Goal: Task Accomplishment & Management: Use online tool/utility

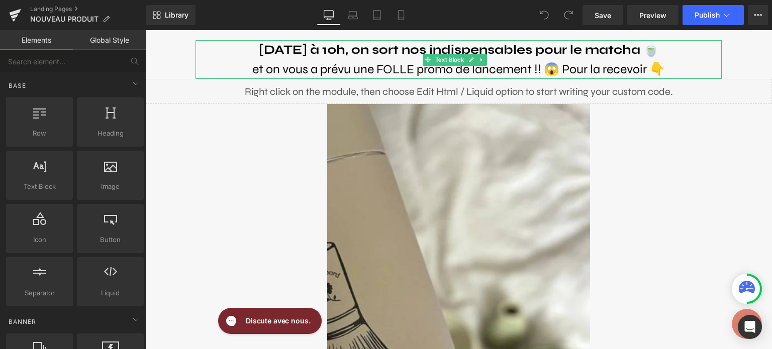
click at [346, 46] on b "[DATE] à 10h, on sort nos indispensables pour le matcha 🍵" at bounding box center [459, 49] width 400 height 15
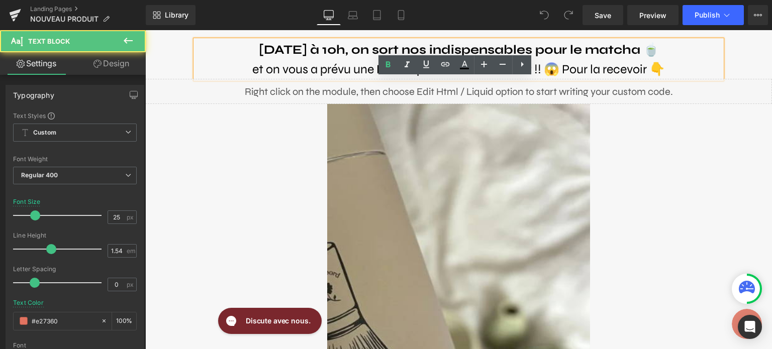
click at [346, 46] on b "[DATE] à 10h, on sort nos indispensables pour le matcha 🍵" at bounding box center [459, 49] width 400 height 15
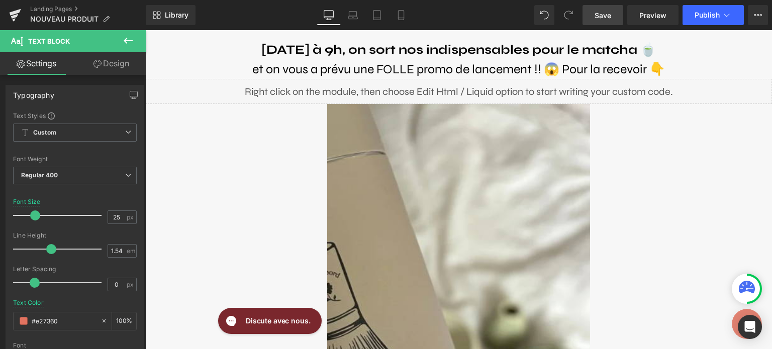
click at [612, 17] on link "Save" at bounding box center [602, 15] width 41 height 20
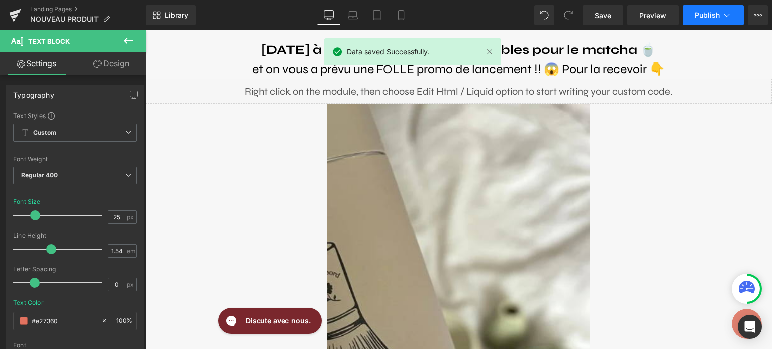
click at [722, 12] on icon at bounding box center [726, 15] width 10 height 10
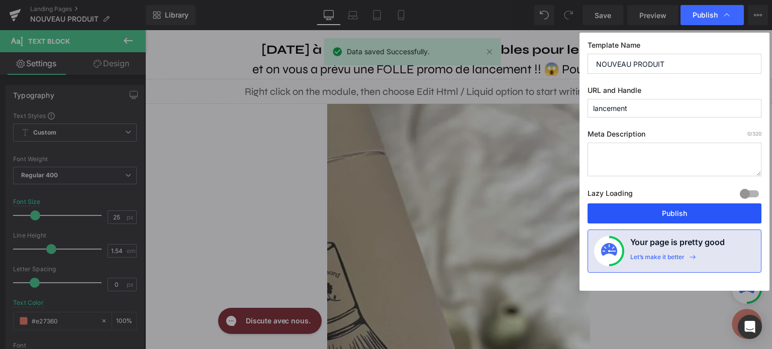
click at [640, 214] on button "Publish" at bounding box center [674, 213] width 174 height 20
